Goal: Task Accomplishment & Management: Complete application form

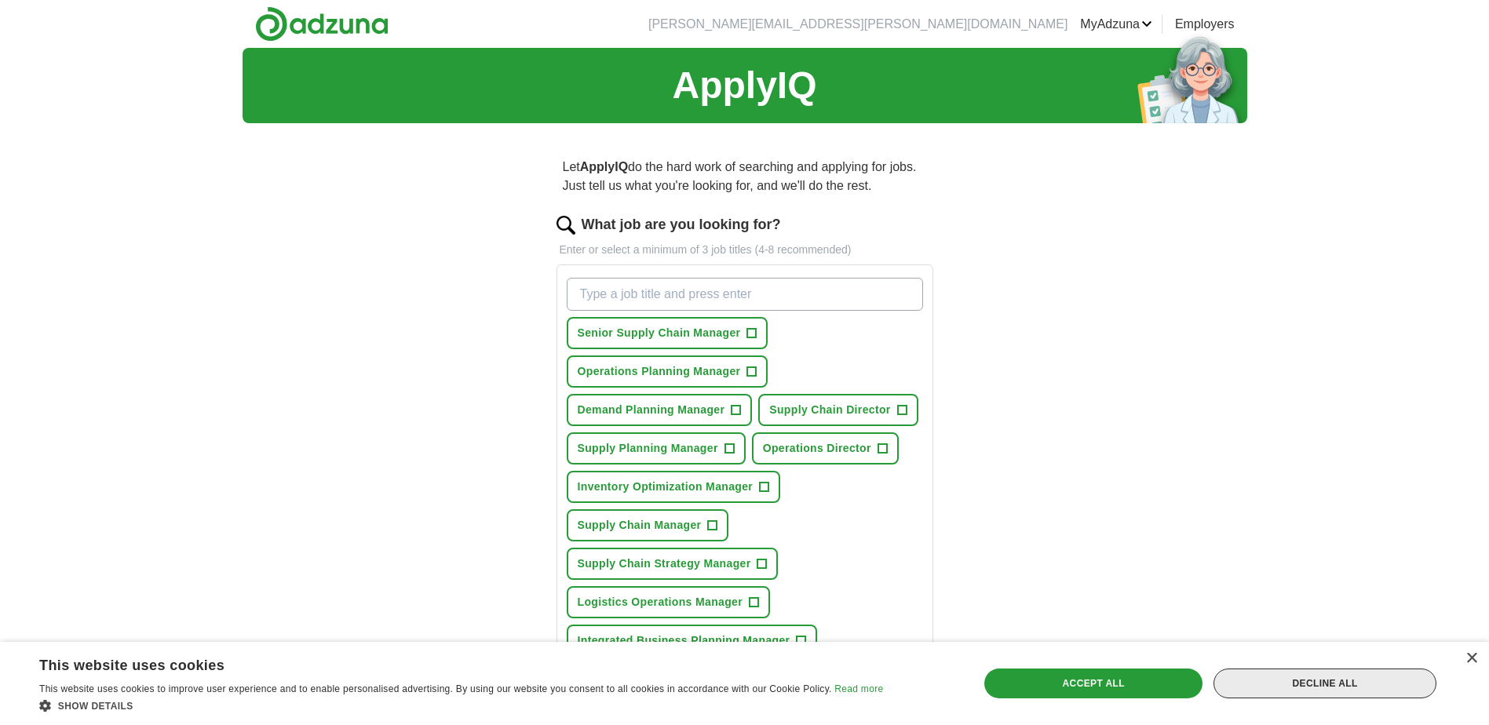
click at [1316, 679] on div "Decline all" at bounding box center [1325, 684] width 223 height 30
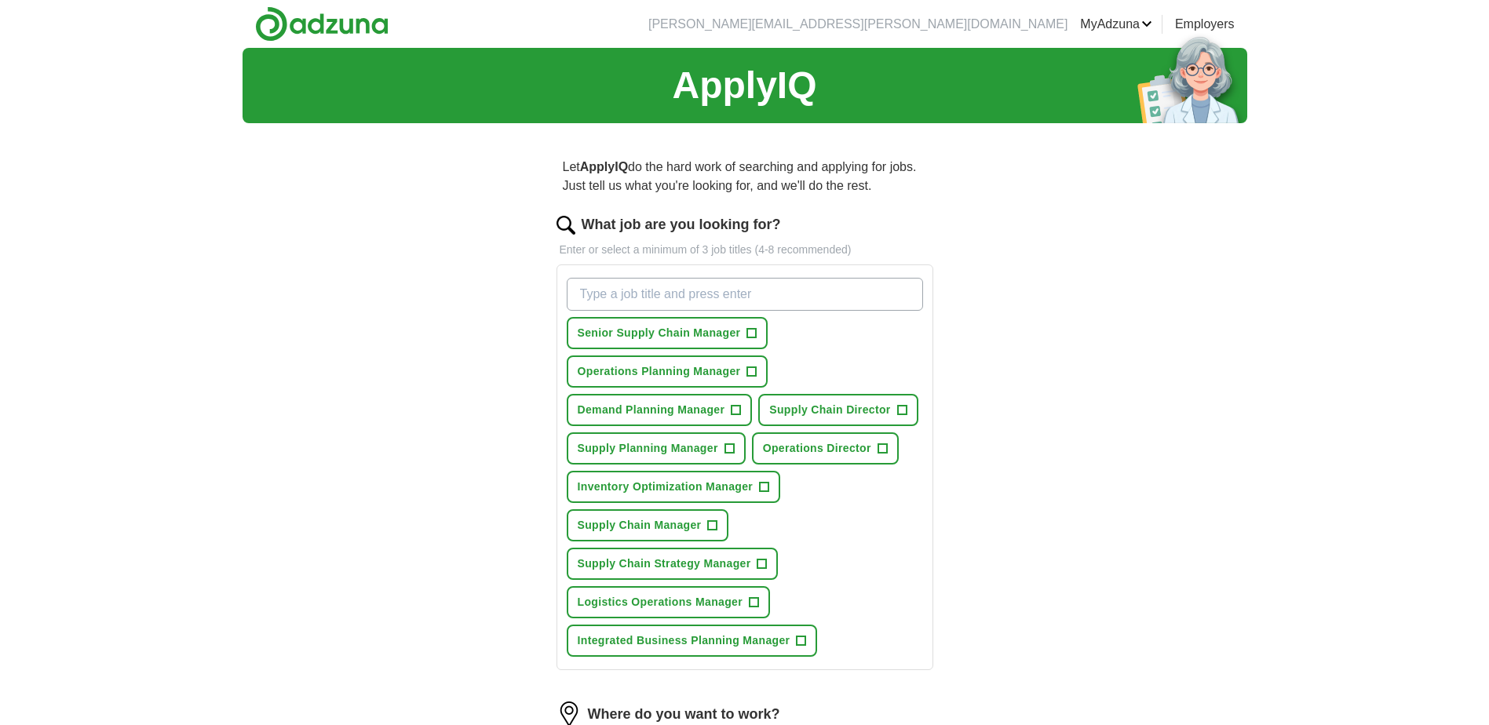
scroll to position [79, 0]
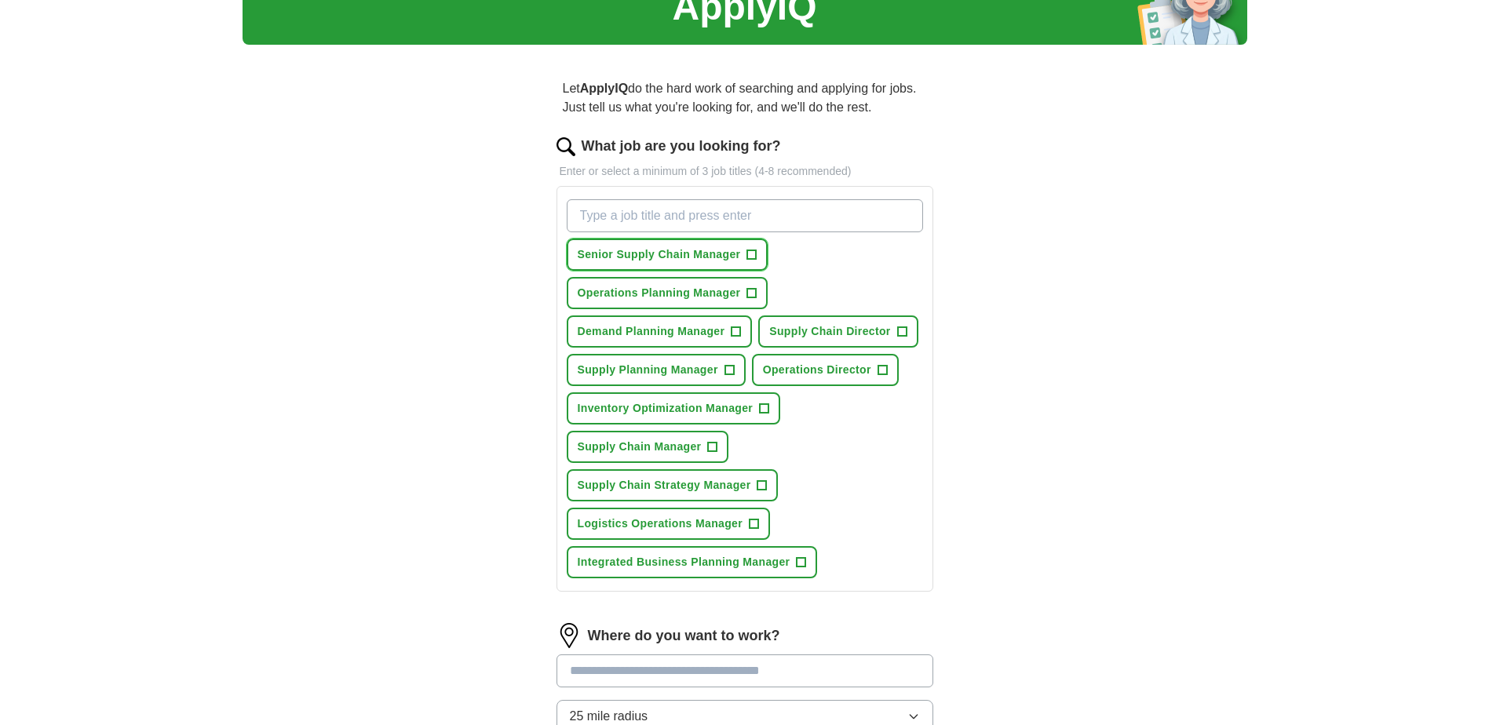
click at [751, 253] on span "+" at bounding box center [751, 255] width 9 height 13
click at [752, 294] on span "+" at bounding box center [751, 293] width 9 height 13
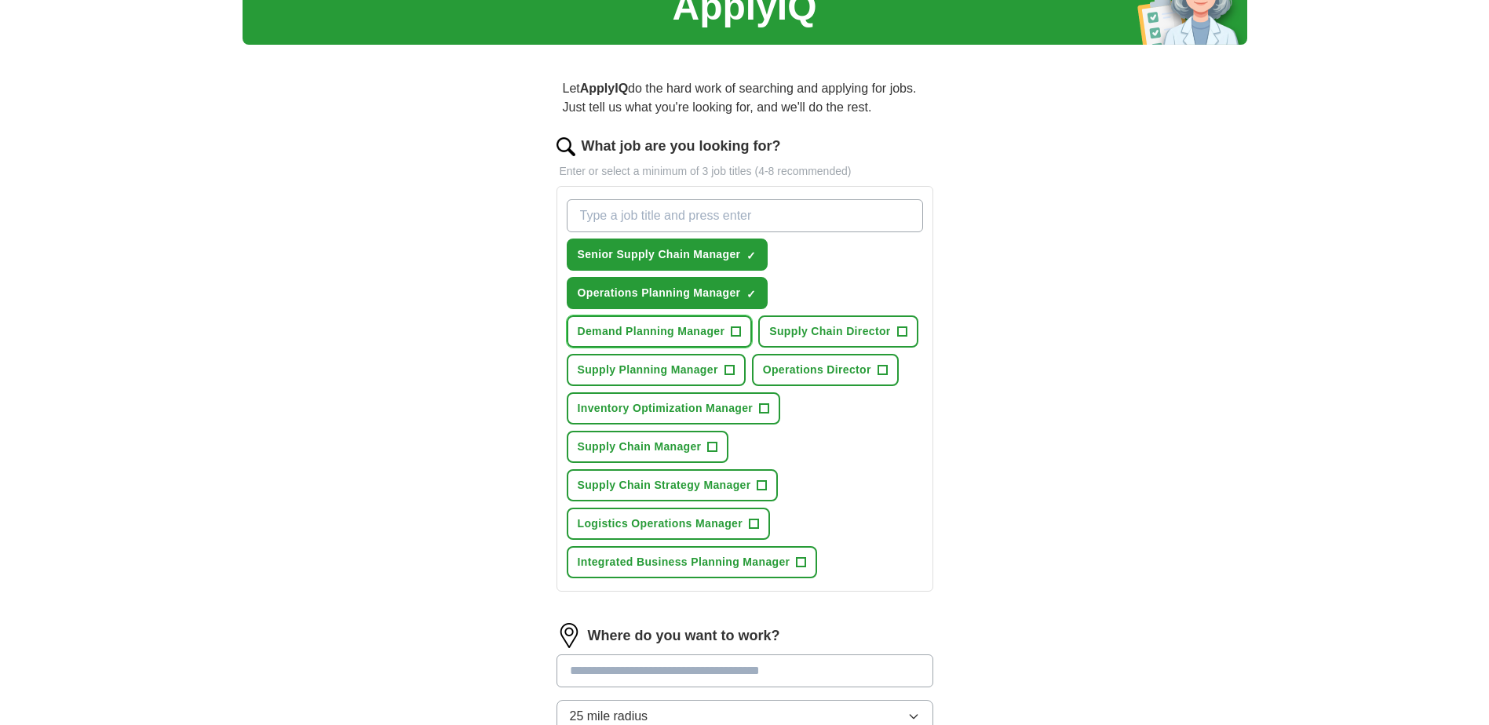
click at [743, 332] on button "Demand Planning Manager +" at bounding box center [660, 332] width 186 height 32
click at [897, 331] on span "+" at bounding box center [901, 332] width 9 height 13
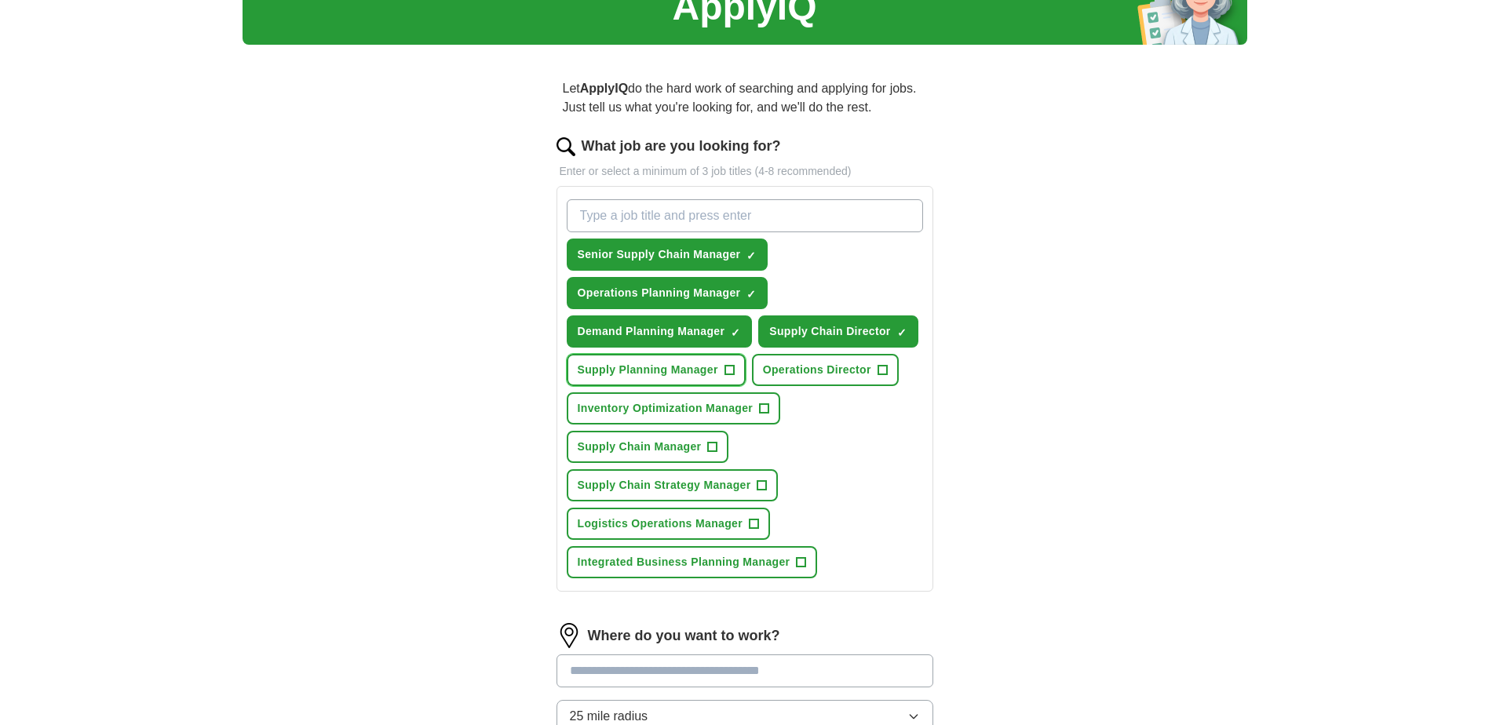
click at [730, 375] on span "+" at bounding box center [729, 370] width 9 height 13
click at [882, 371] on span "+" at bounding box center [882, 370] width 9 height 13
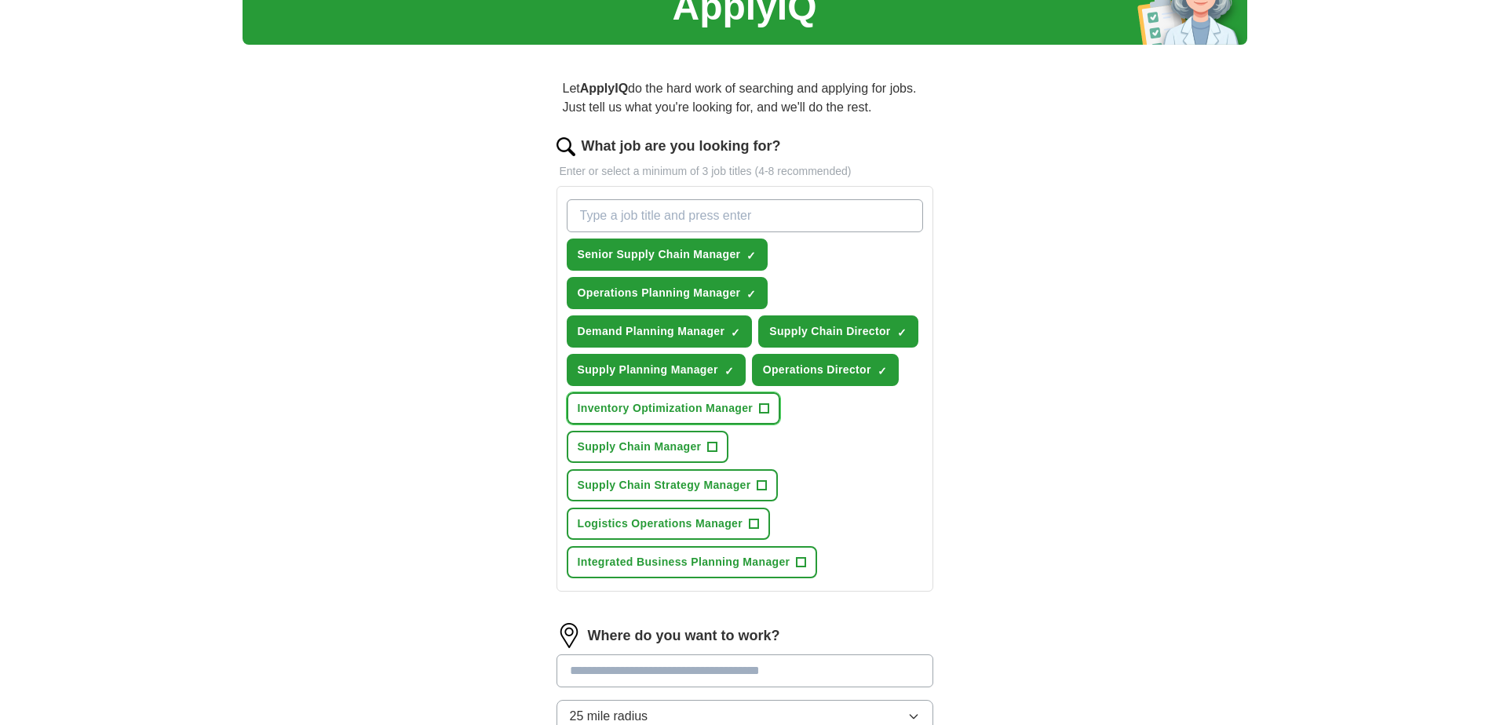
click at [758, 411] on button "Inventory Optimization Manager +" at bounding box center [674, 409] width 214 height 32
click at [710, 448] on span "+" at bounding box center [712, 447] width 9 height 13
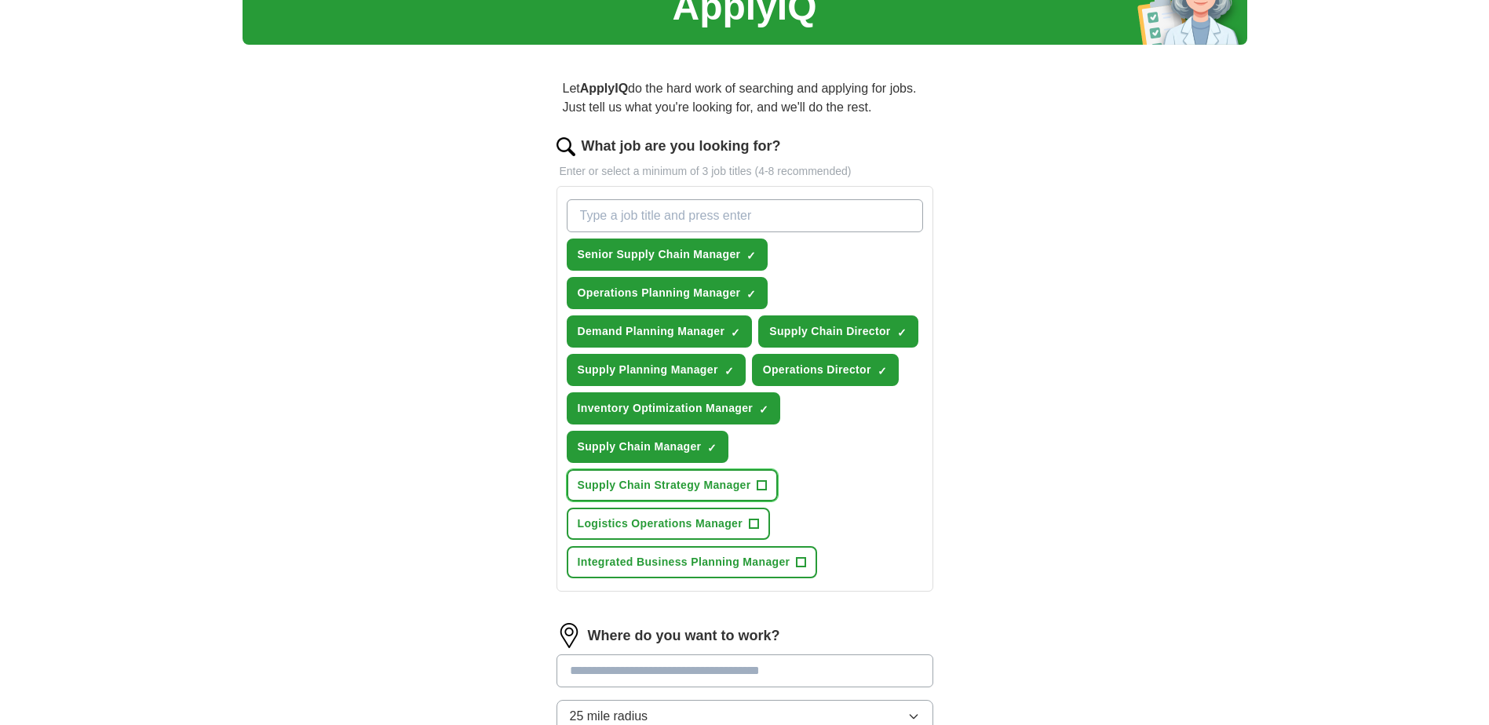
click at [758, 488] on span "+" at bounding box center [762, 486] width 9 height 13
click at [757, 524] on span "+" at bounding box center [754, 524] width 9 height 13
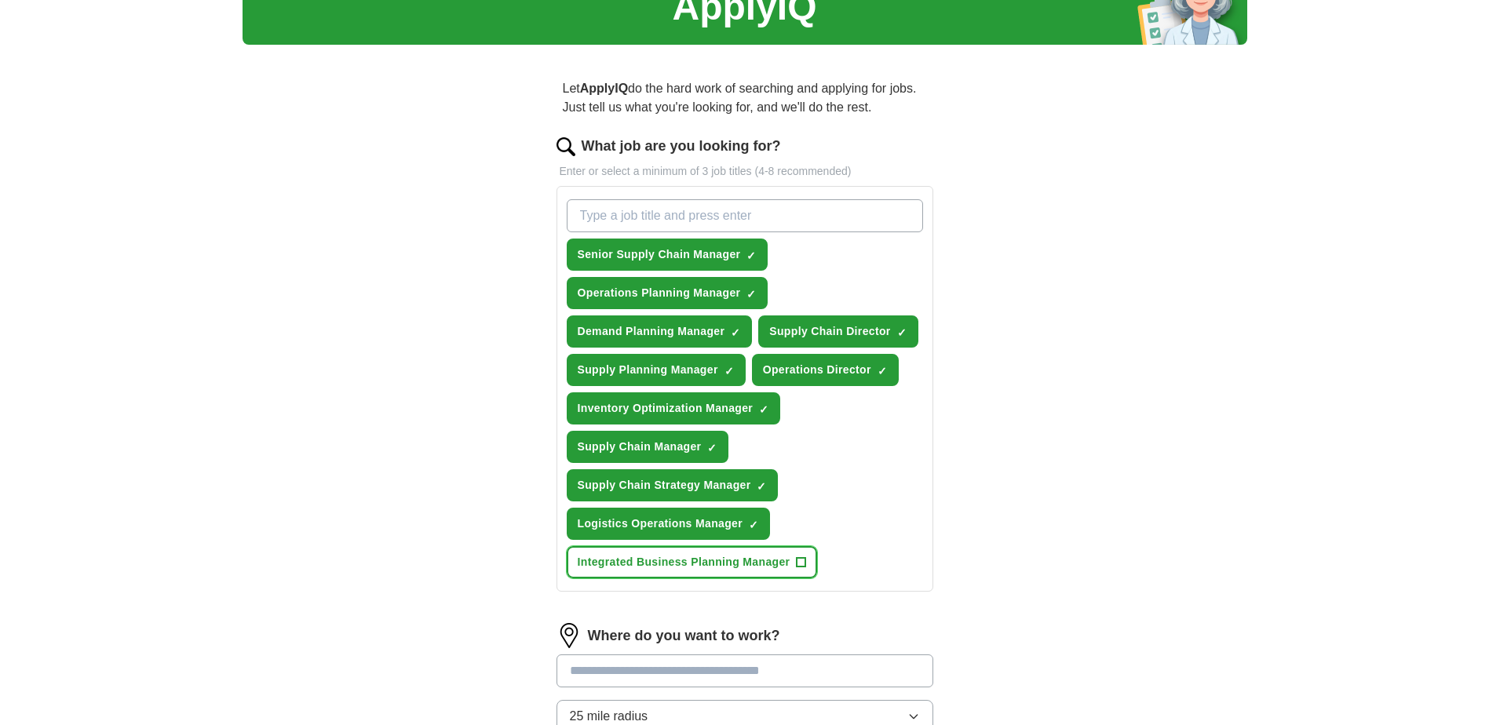
click at [795, 565] on button "Integrated Business Planning Manager +" at bounding box center [692, 562] width 251 height 32
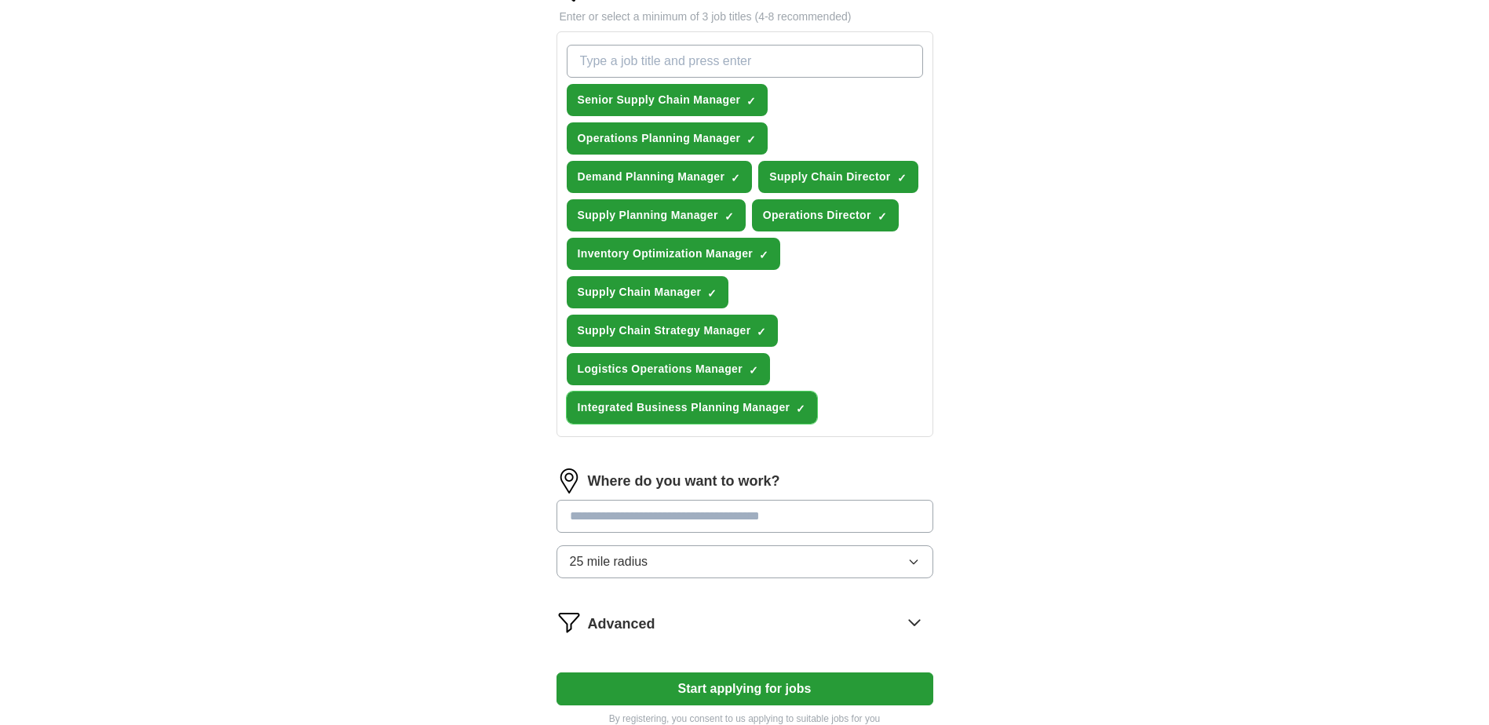
scroll to position [314, 0]
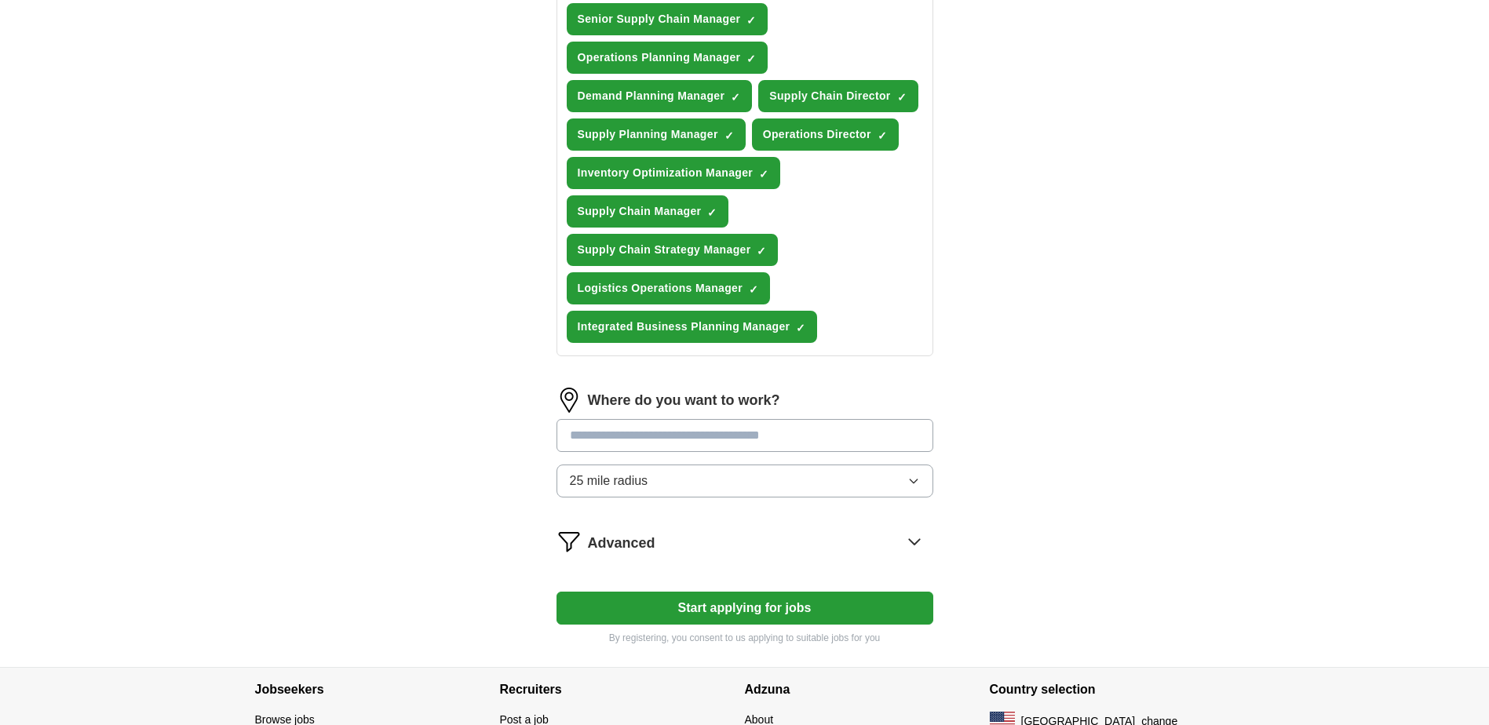
click at [707, 610] on button "Start applying for jobs" at bounding box center [745, 608] width 377 height 33
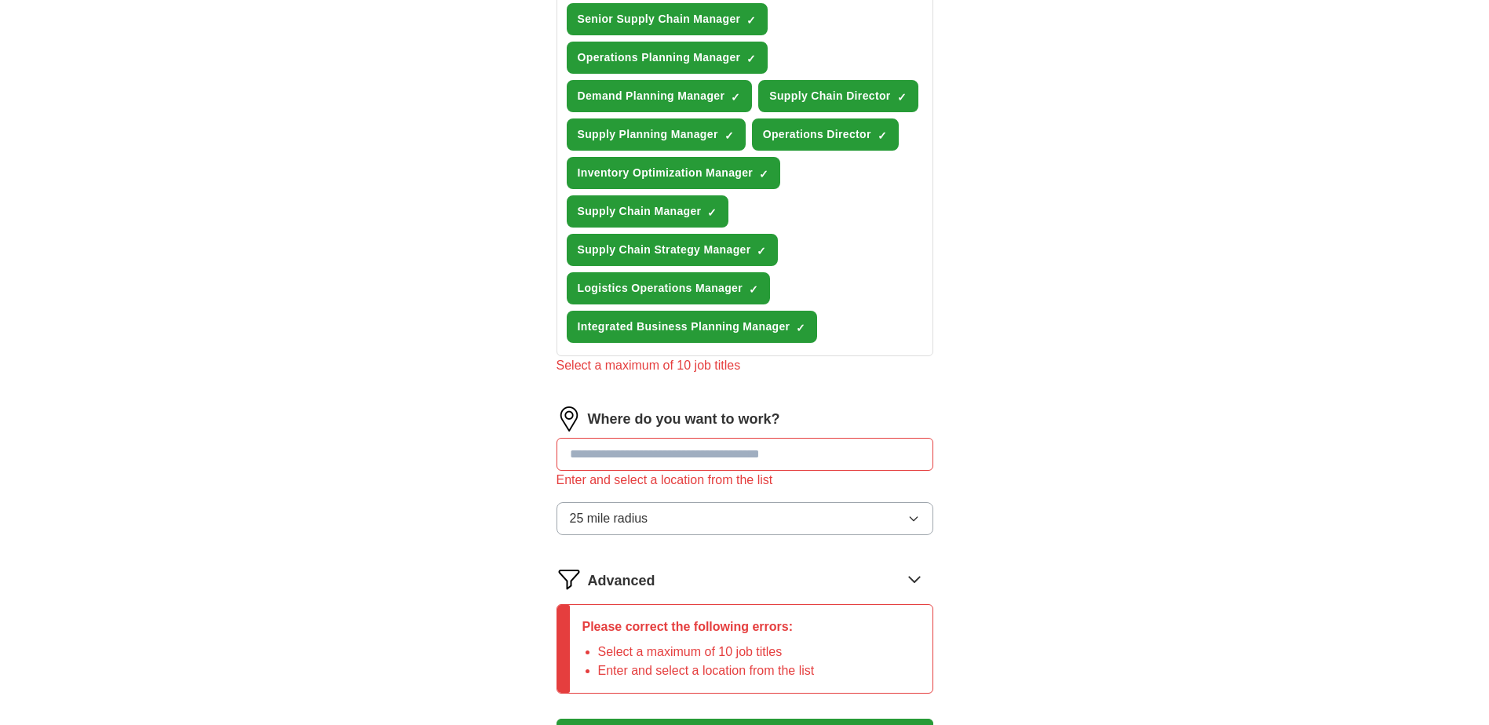
click at [913, 520] on icon "button" at bounding box center [913, 519] width 7 height 4
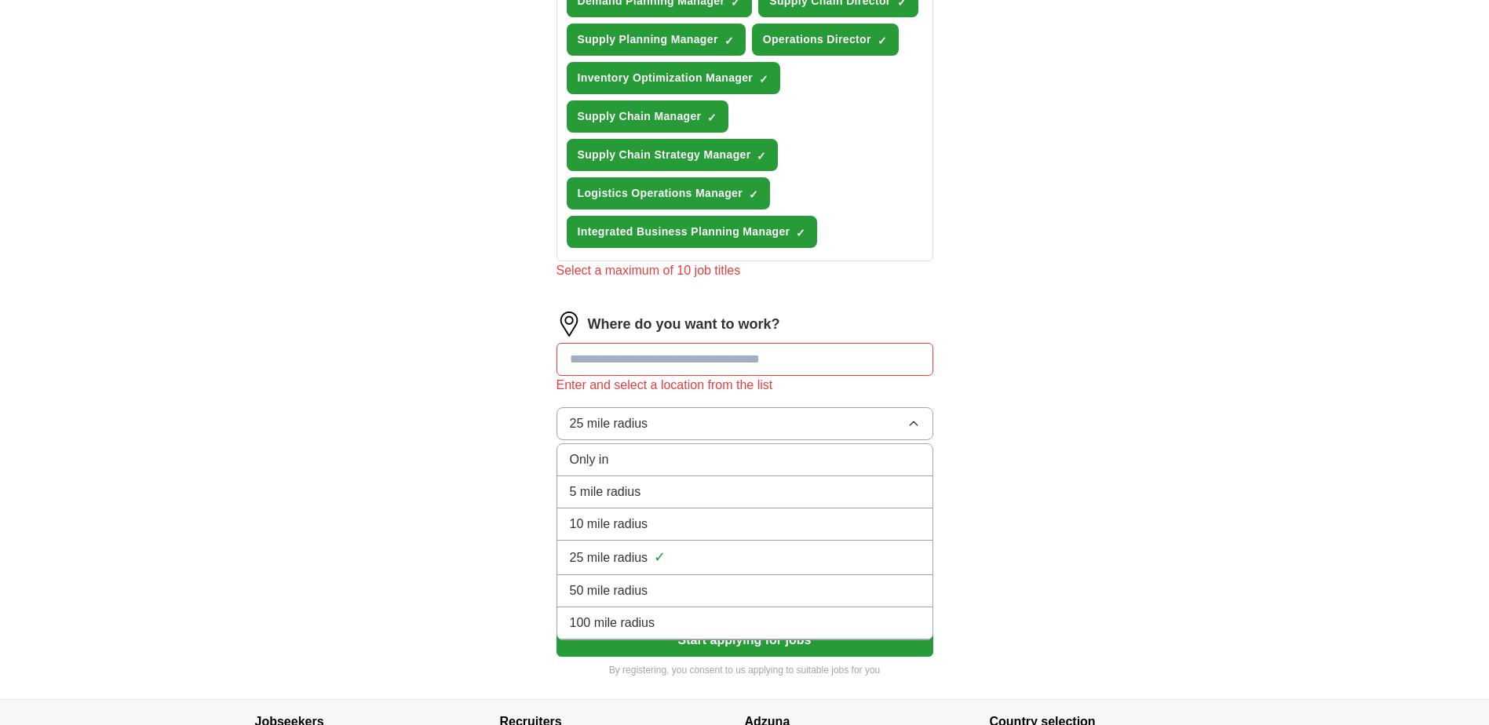
scroll to position [471, 0]
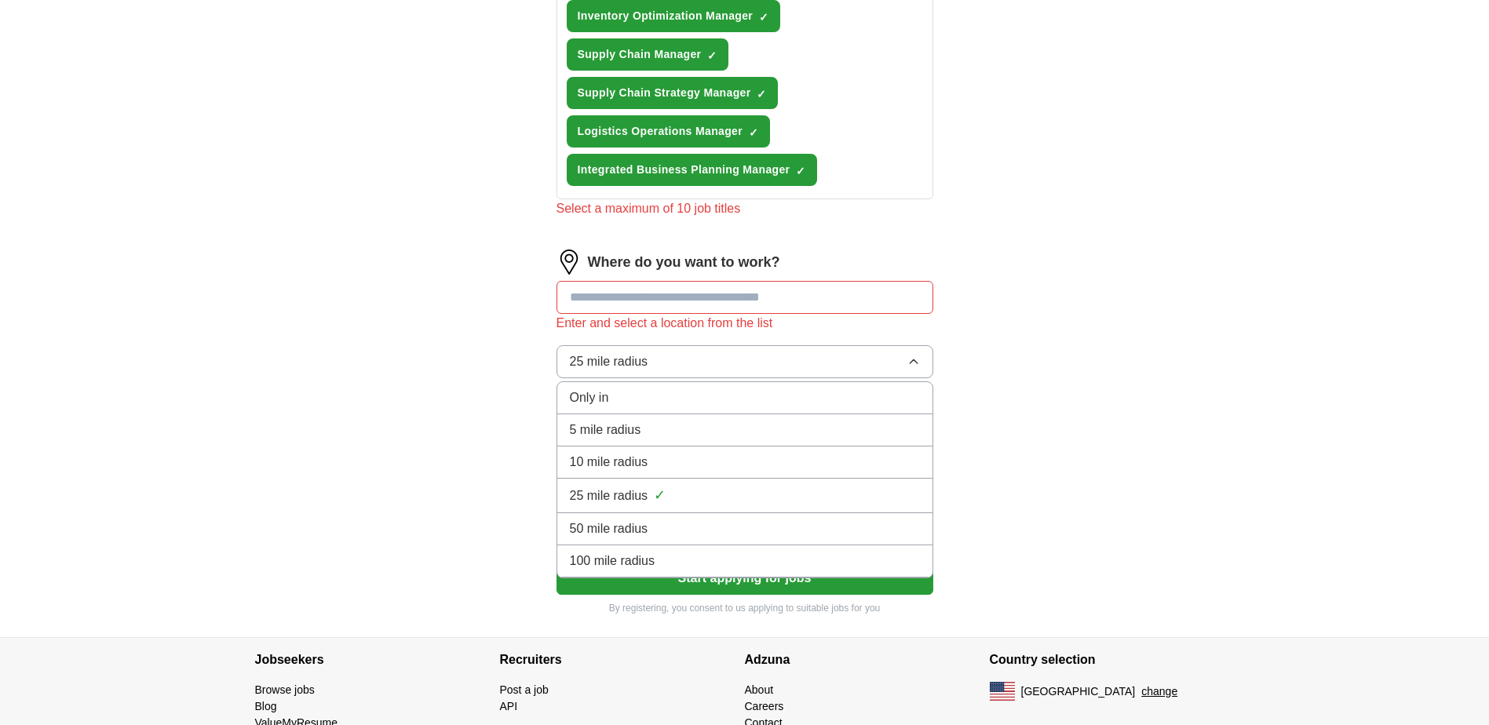
click at [672, 558] on div "100 mile radius" at bounding box center [745, 561] width 350 height 19
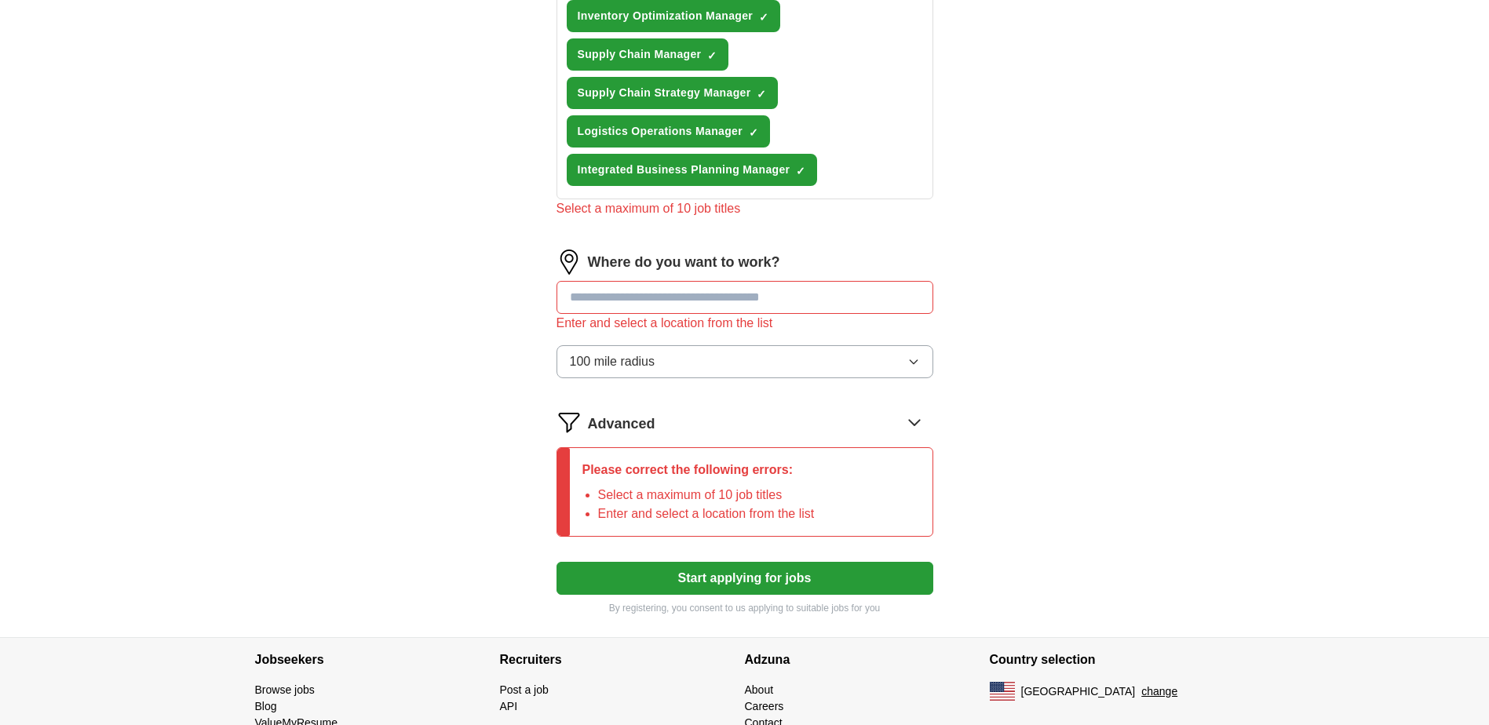
click at [703, 296] on input at bounding box center [745, 297] width 377 height 33
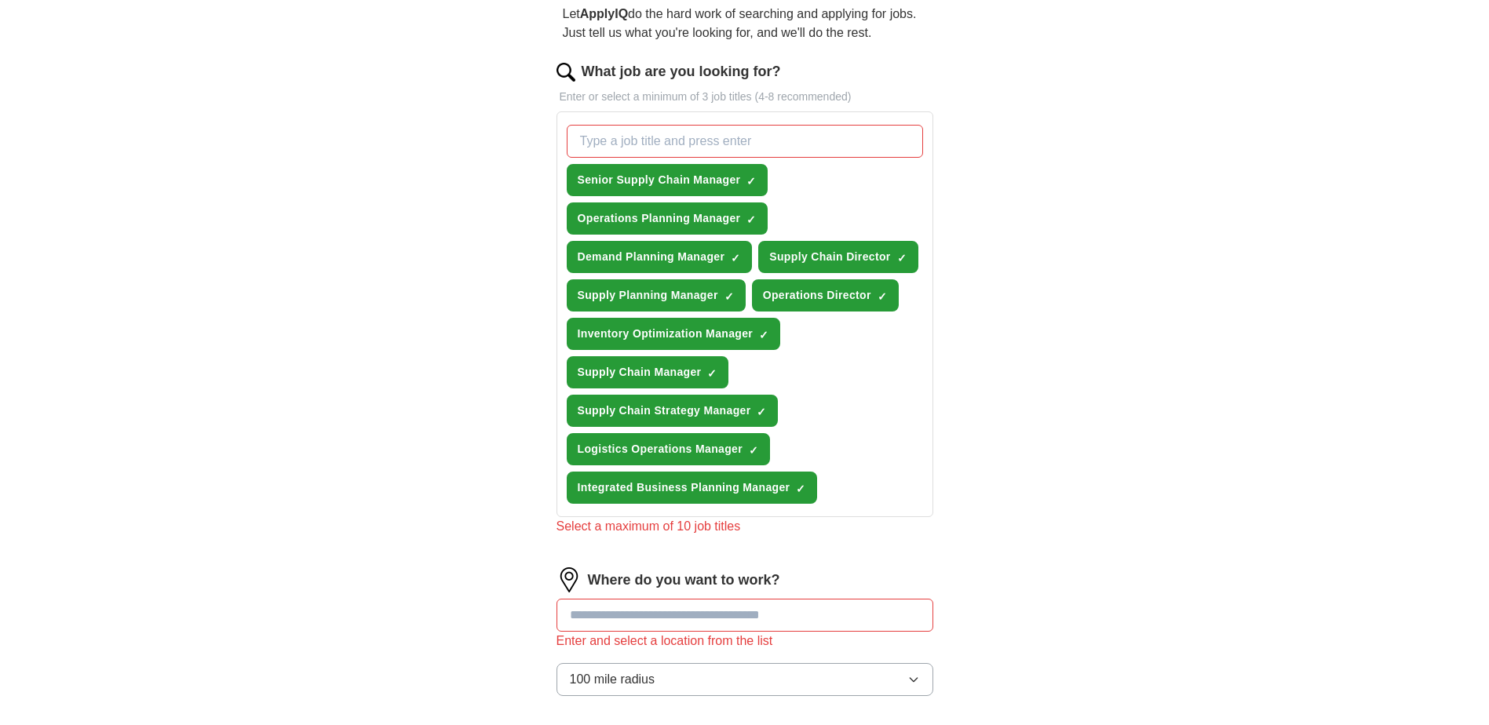
scroll to position [157, 0]
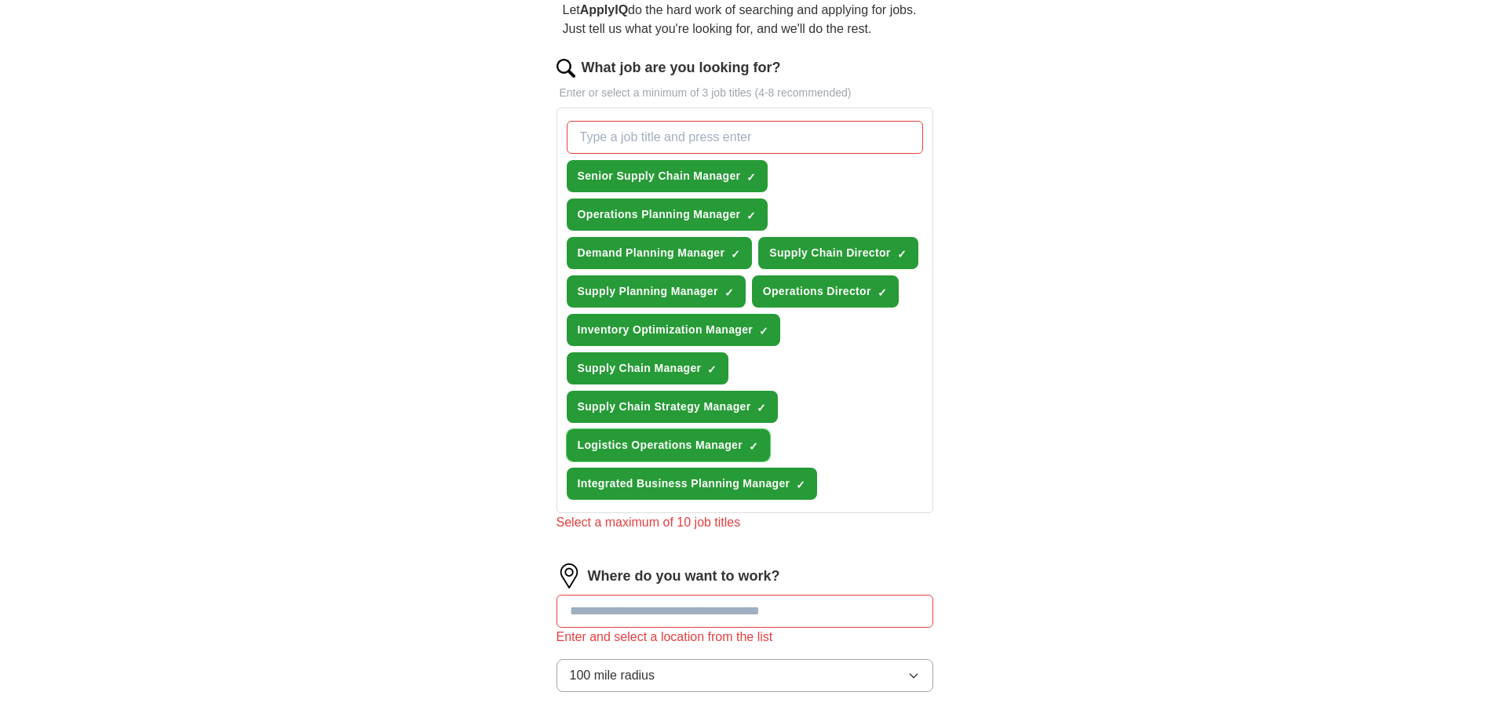
click at [0, 0] on span "×" at bounding box center [0, 0] width 0 height 0
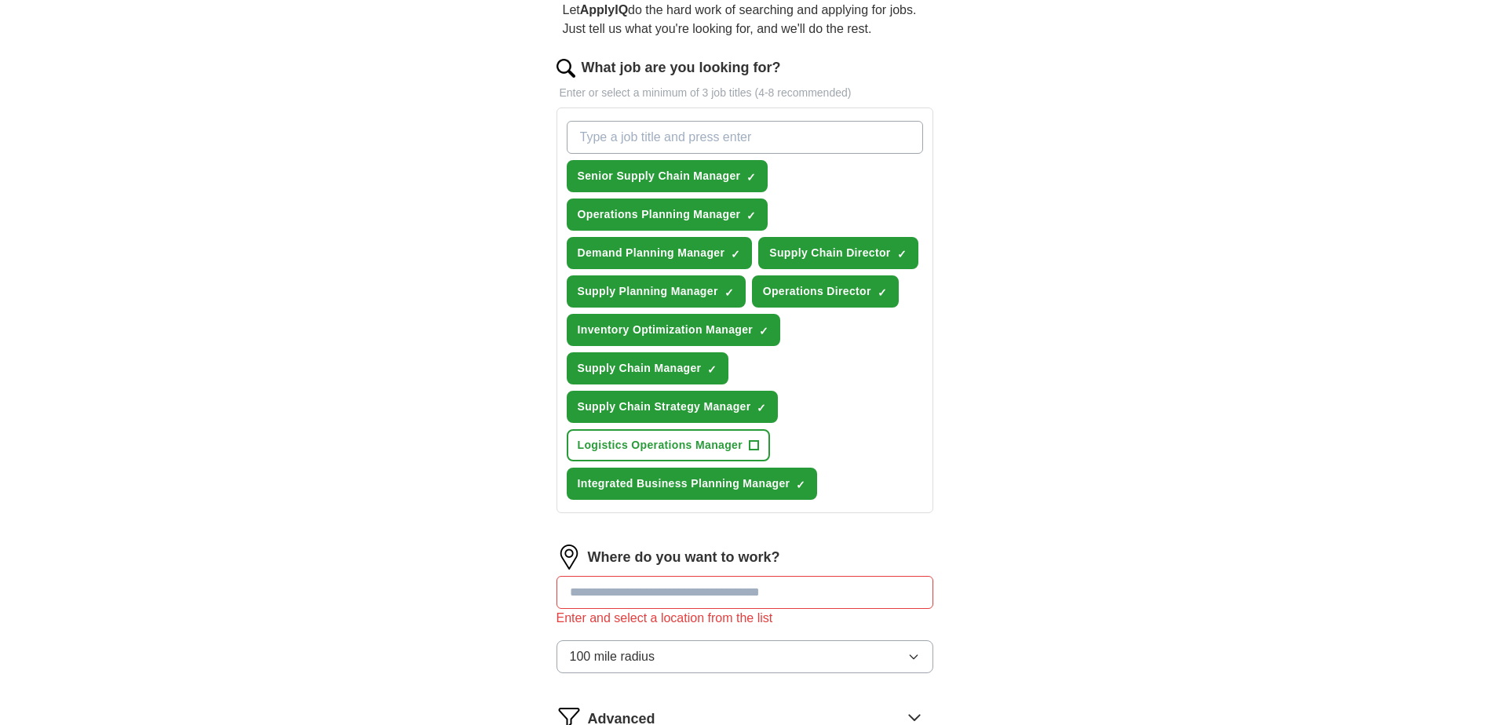
click at [1013, 487] on div "ApplyIQ Let ApplyIQ do the hard work of searching and applying for jobs. Just t…" at bounding box center [745, 402] width 1005 height 1023
click at [593, 592] on input at bounding box center [745, 592] width 377 height 33
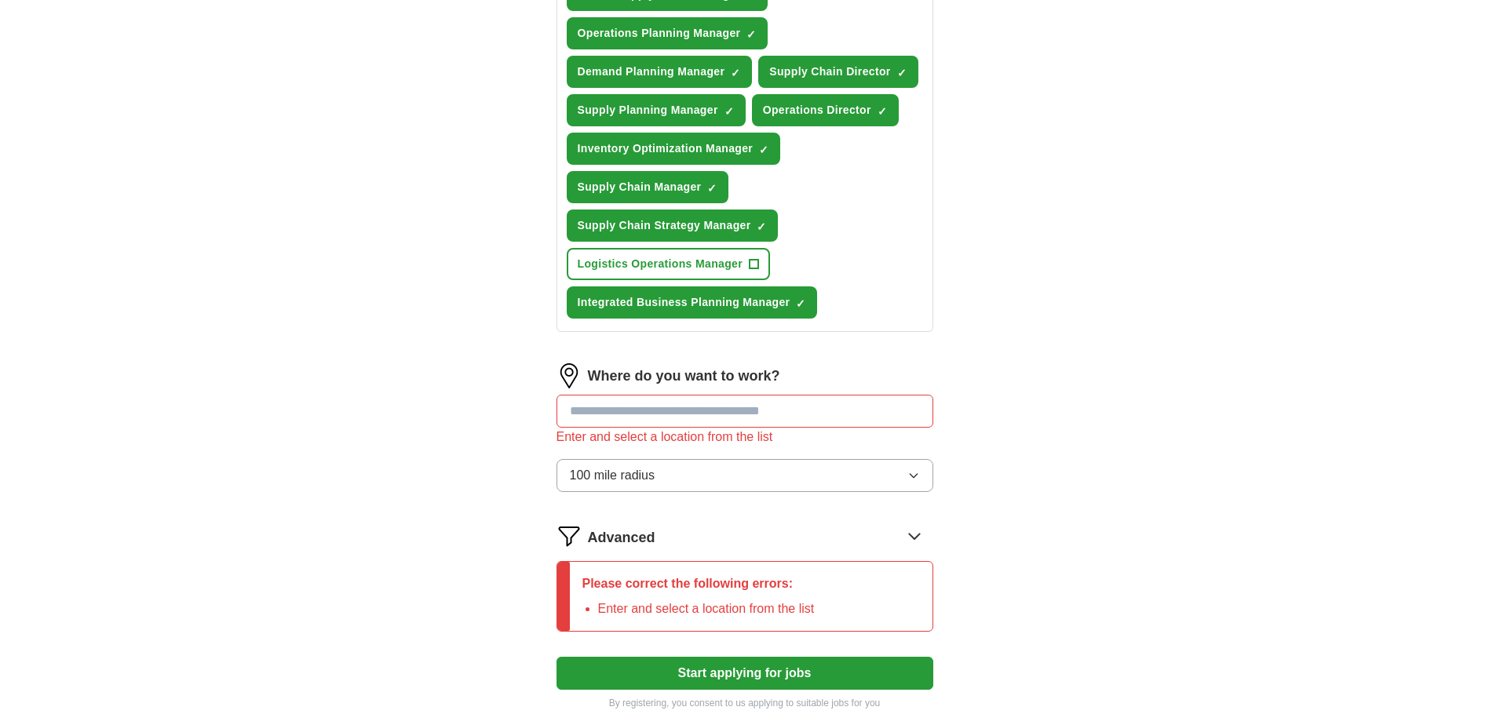
scroll to position [314, 0]
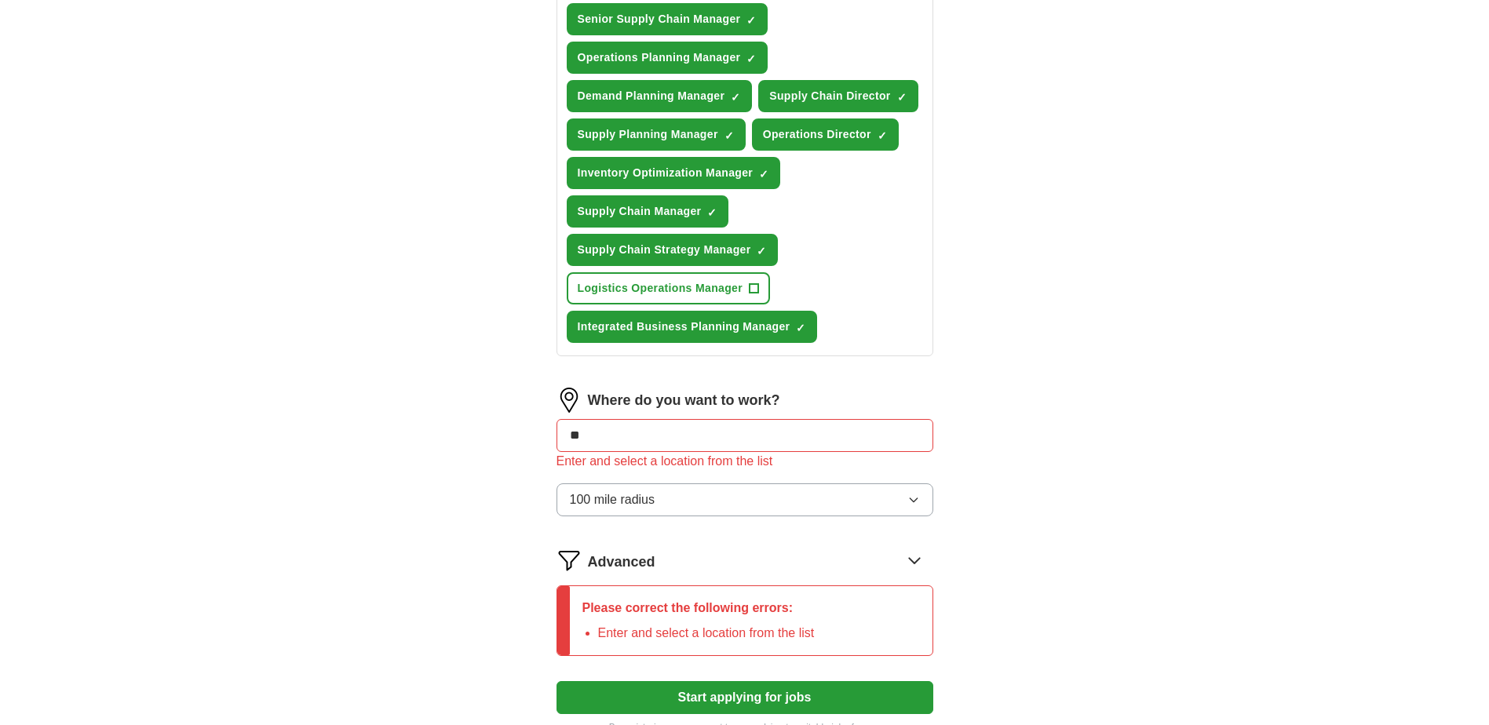
type input "*"
click at [1046, 593] on div "ApplyIQ Let ApplyIQ do the hard work of searching and applying for jobs. Just t…" at bounding box center [745, 245] width 1005 height 1023
click at [600, 439] on input "*" at bounding box center [745, 435] width 377 height 33
type input "**********"
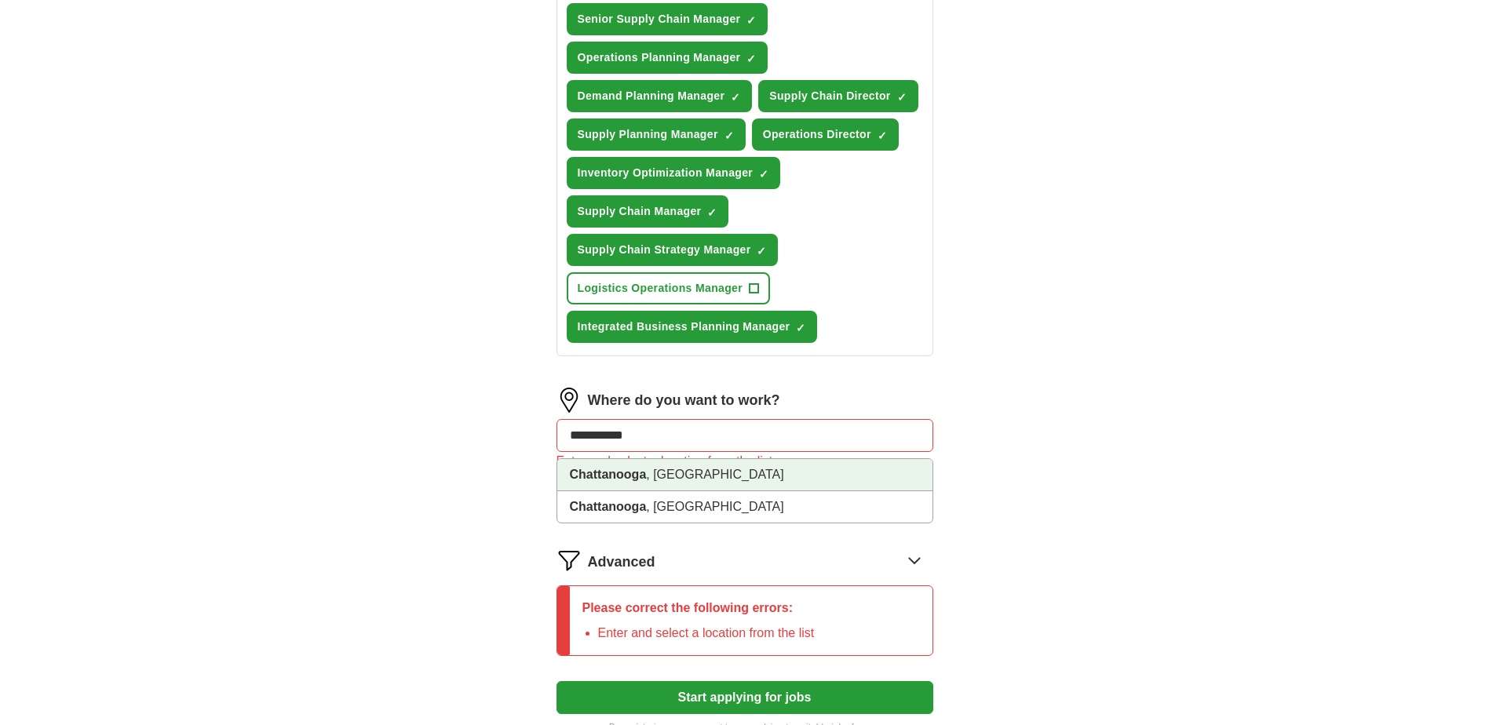
click at [597, 474] on strong "Chattanooga" at bounding box center [608, 474] width 77 height 13
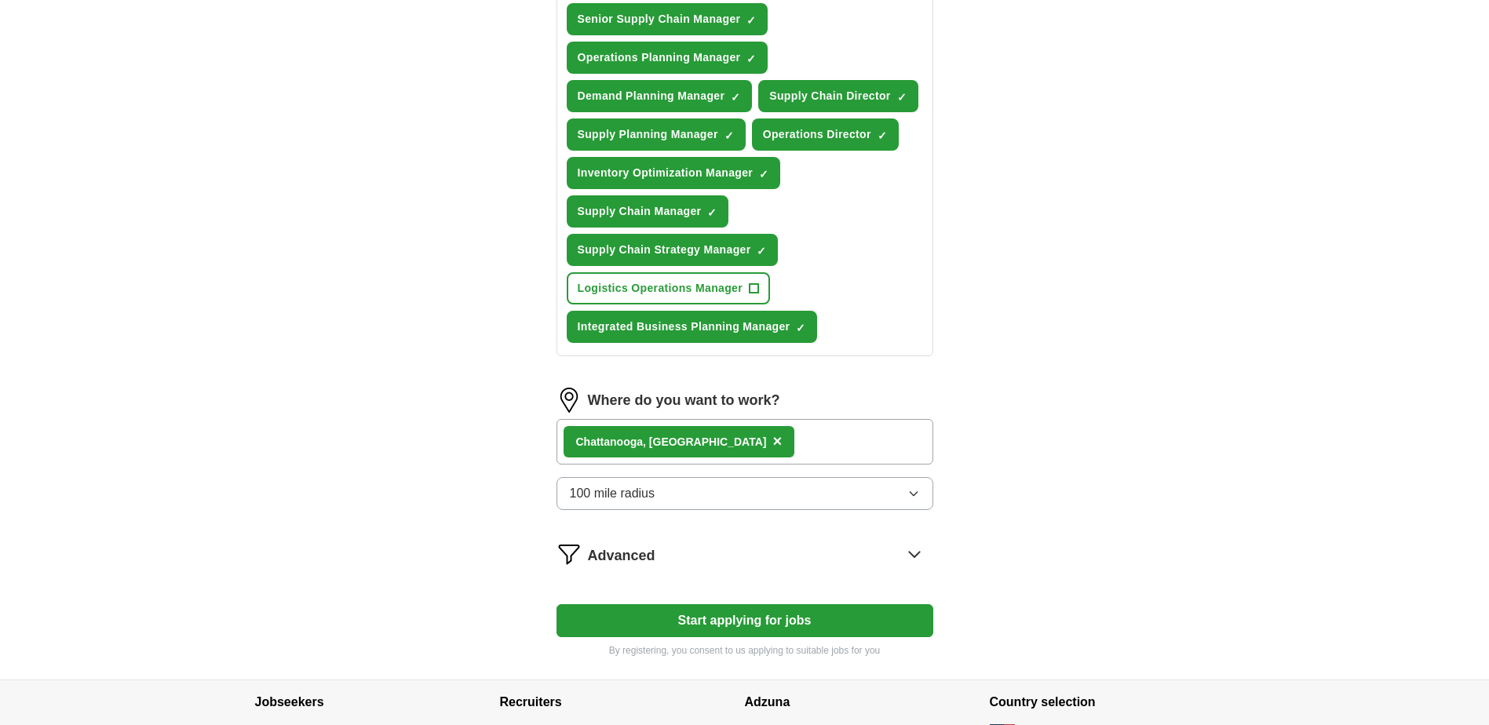
click at [732, 437] on div "[GEOGRAPHIC_DATA] , [GEOGRAPHIC_DATA] ×" at bounding box center [745, 442] width 377 height 46
click at [754, 618] on button "Start applying for jobs" at bounding box center [745, 620] width 377 height 33
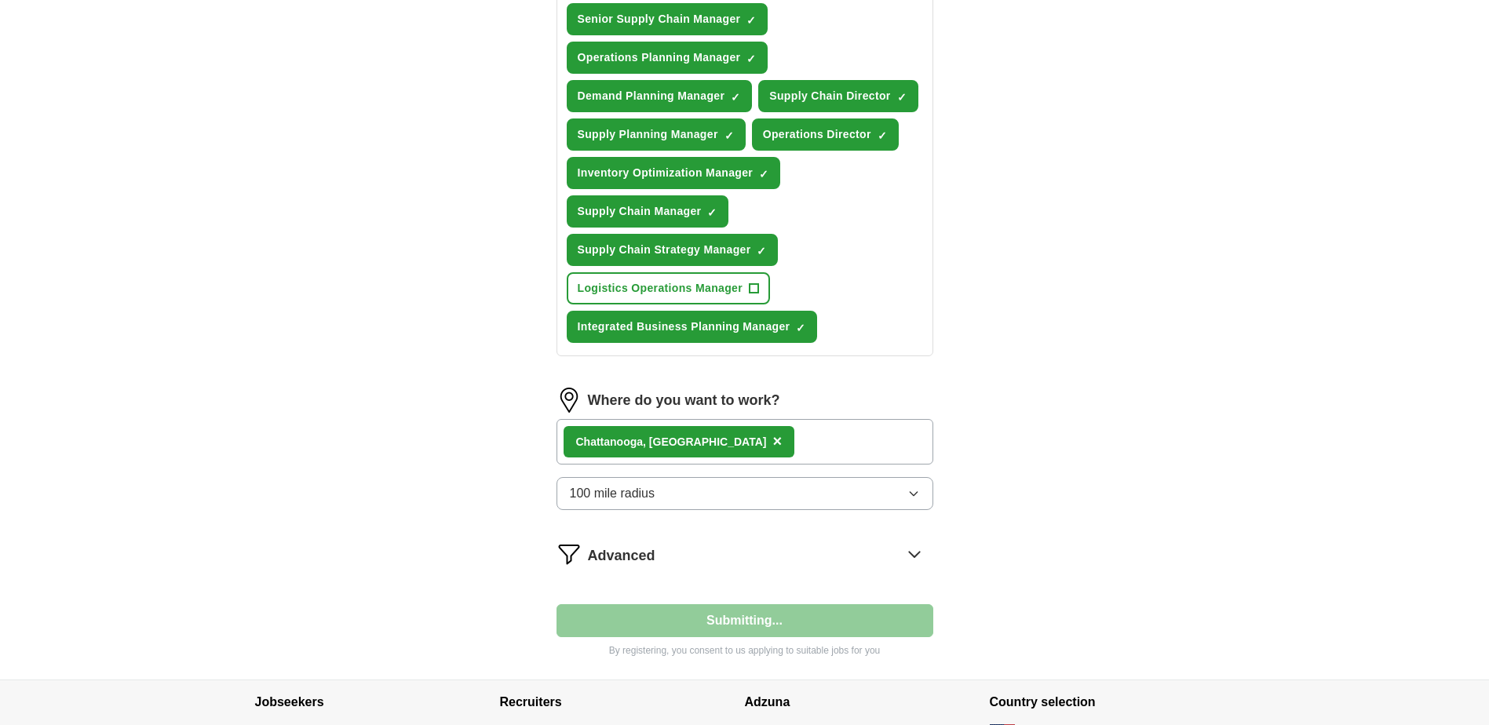
select select "**"
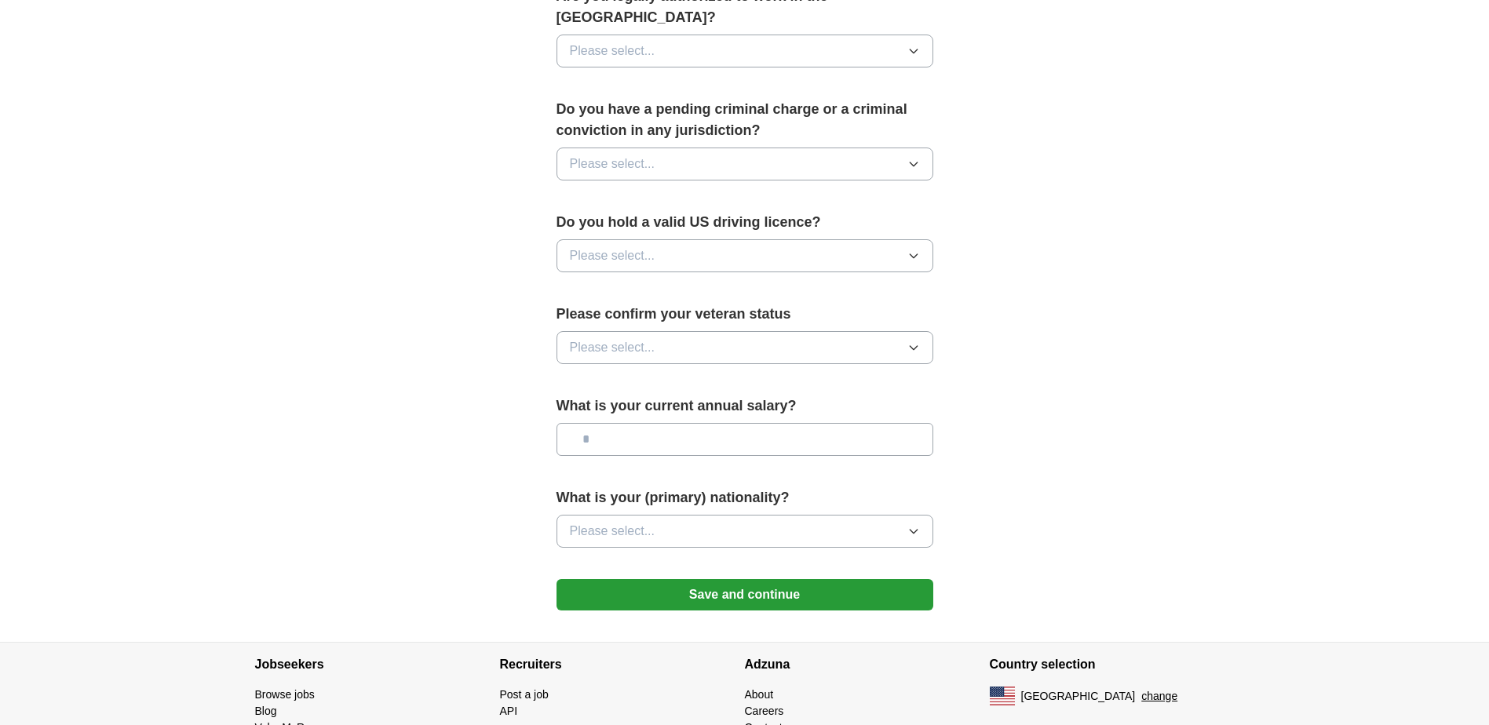
scroll to position [864, 0]
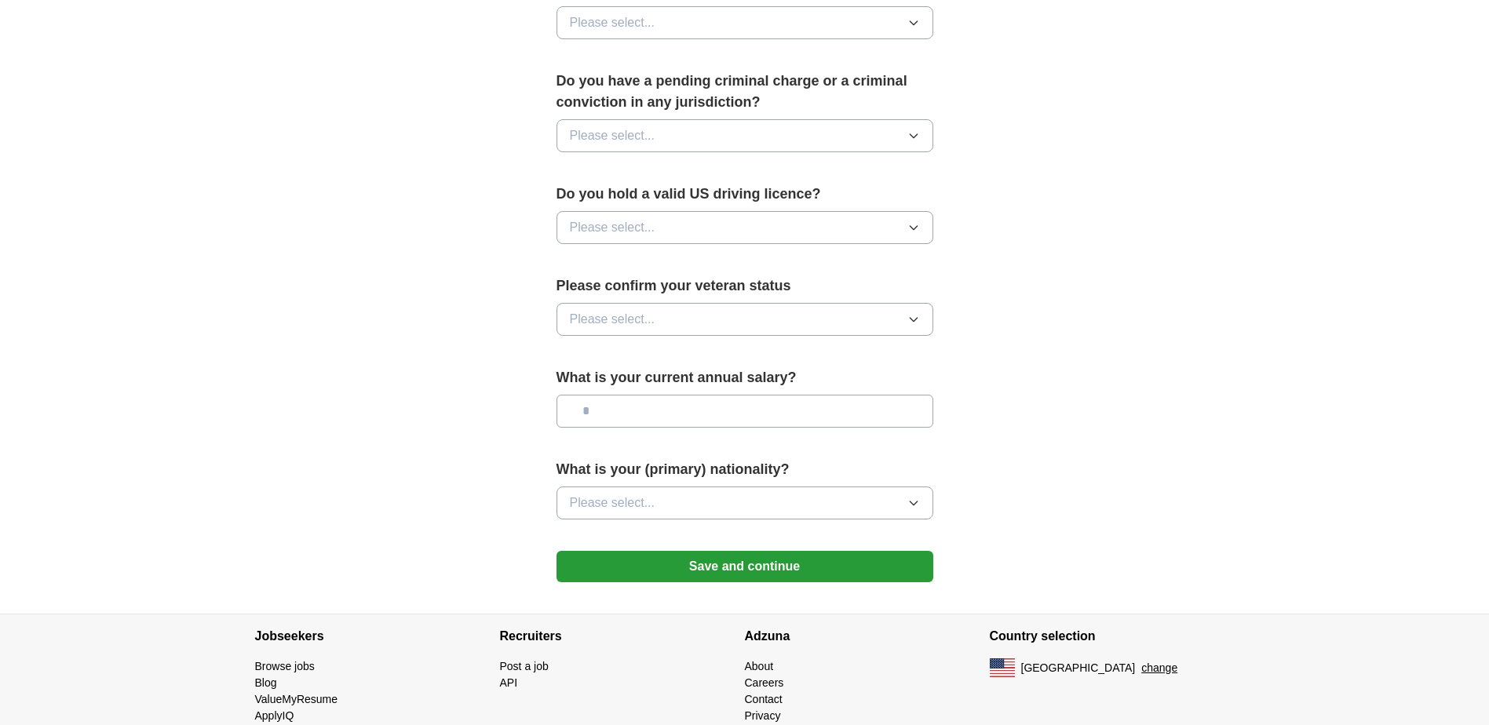
click at [710, 551] on button "Save and continue" at bounding box center [745, 566] width 377 height 31
